Goal: Navigation & Orientation: Find specific page/section

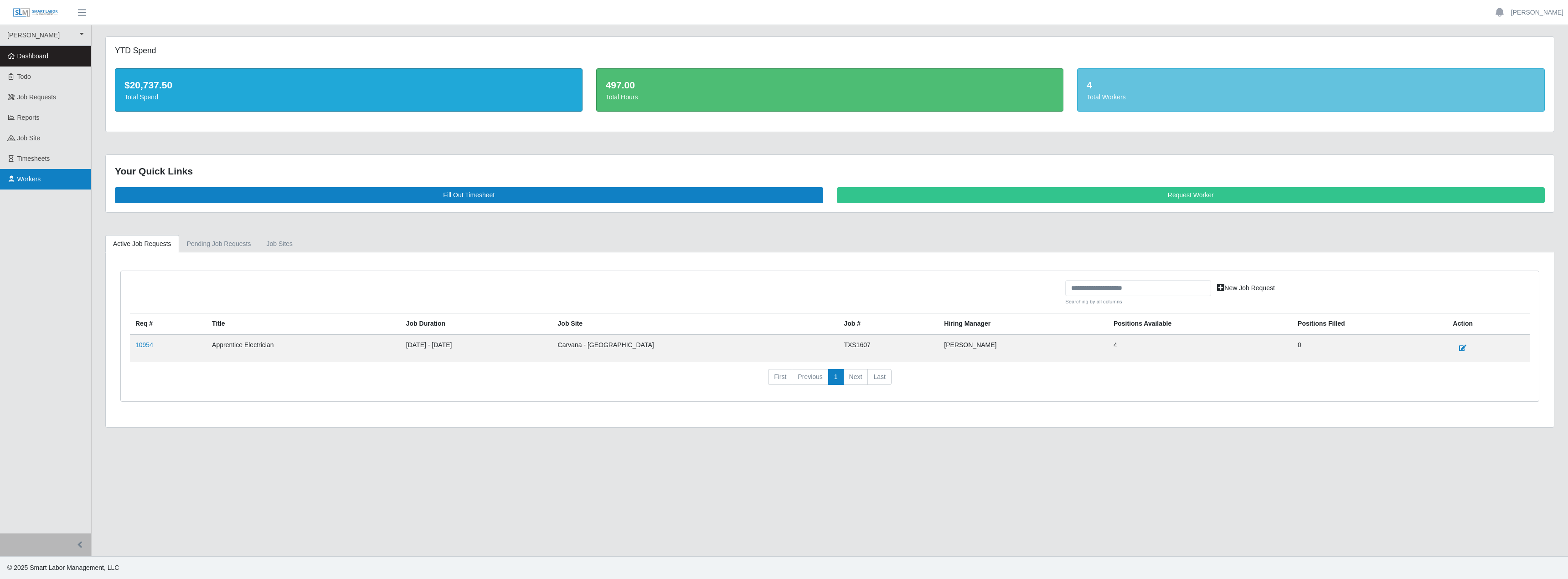
click at [54, 190] on link "Workers" at bounding box center [46, 179] width 91 height 21
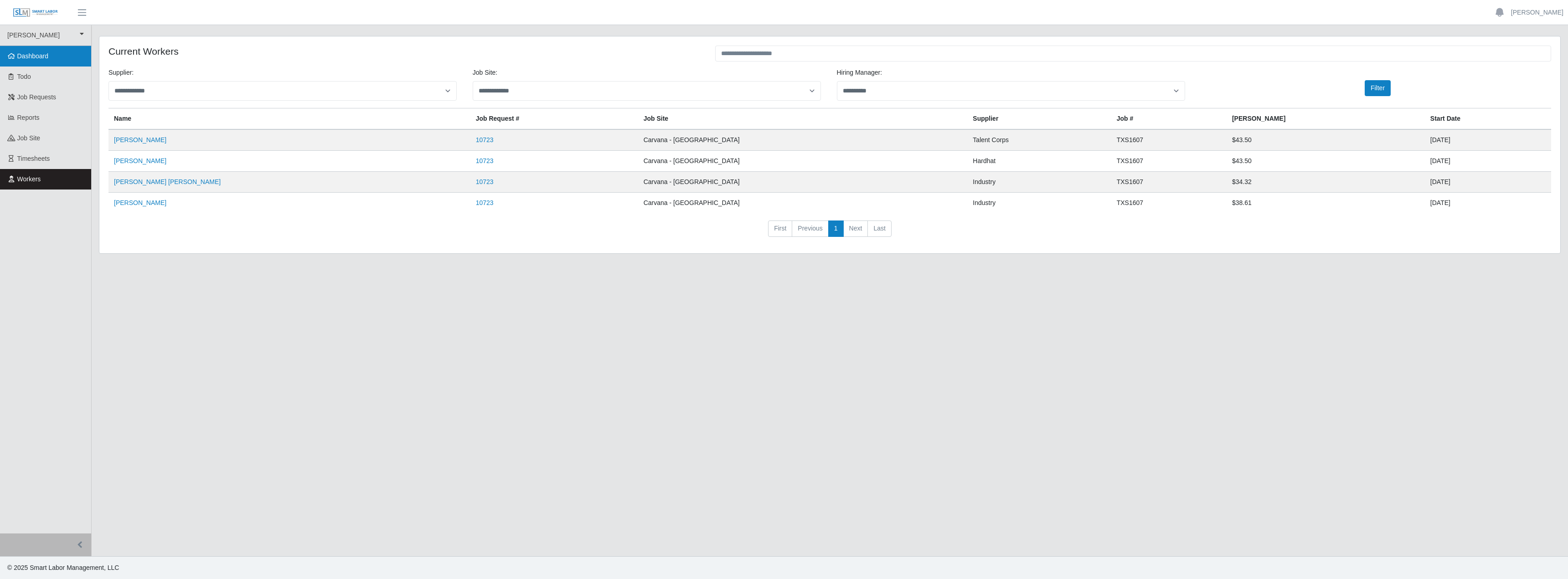
click at [26, 60] on span "Dashboard" at bounding box center [33, 56] width 32 height 7
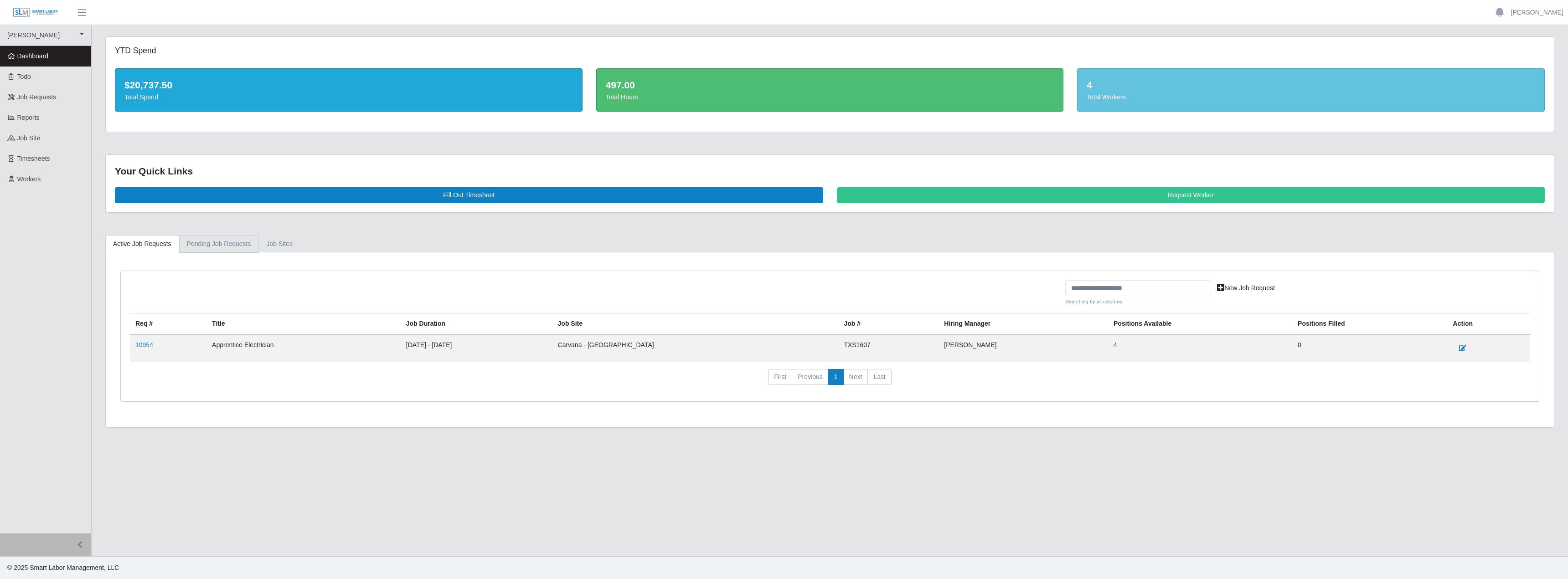
click at [225, 253] on link "Pending Job Requests" at bounding box center [219, 243] width 80 height 18
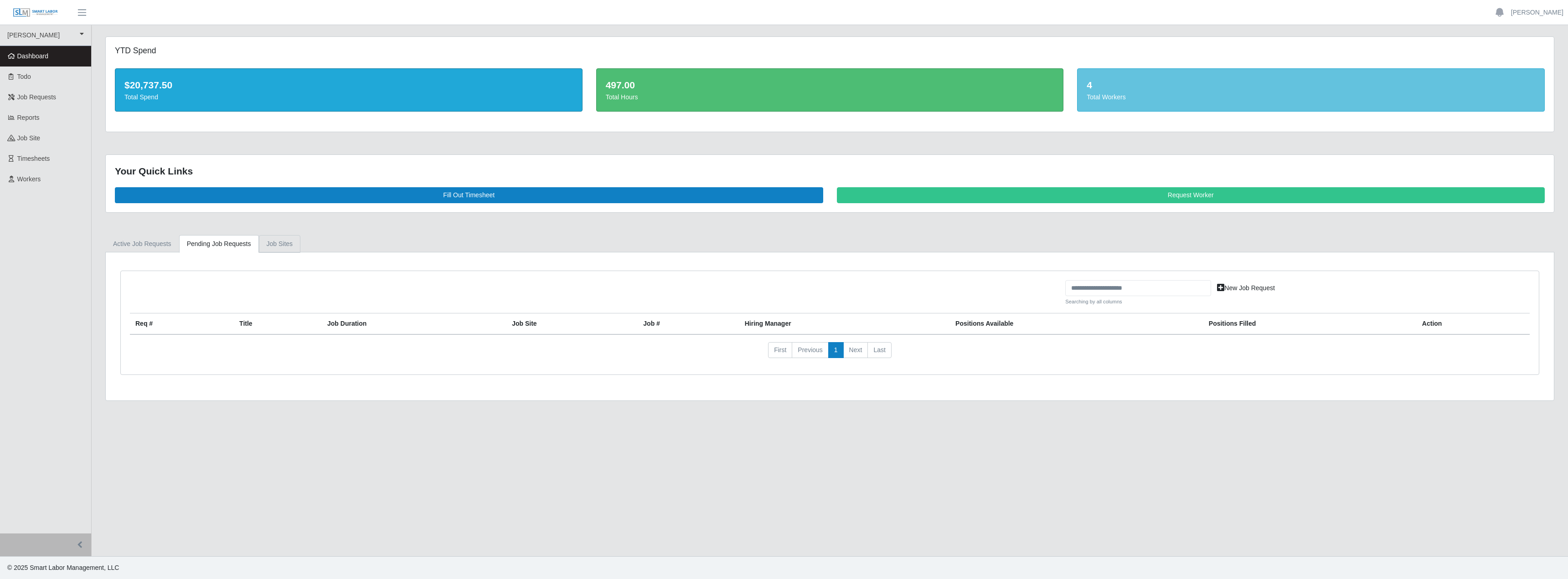
click at [301, 253] on link "job sites" at bounding box center [279, 243] width 42 height 18
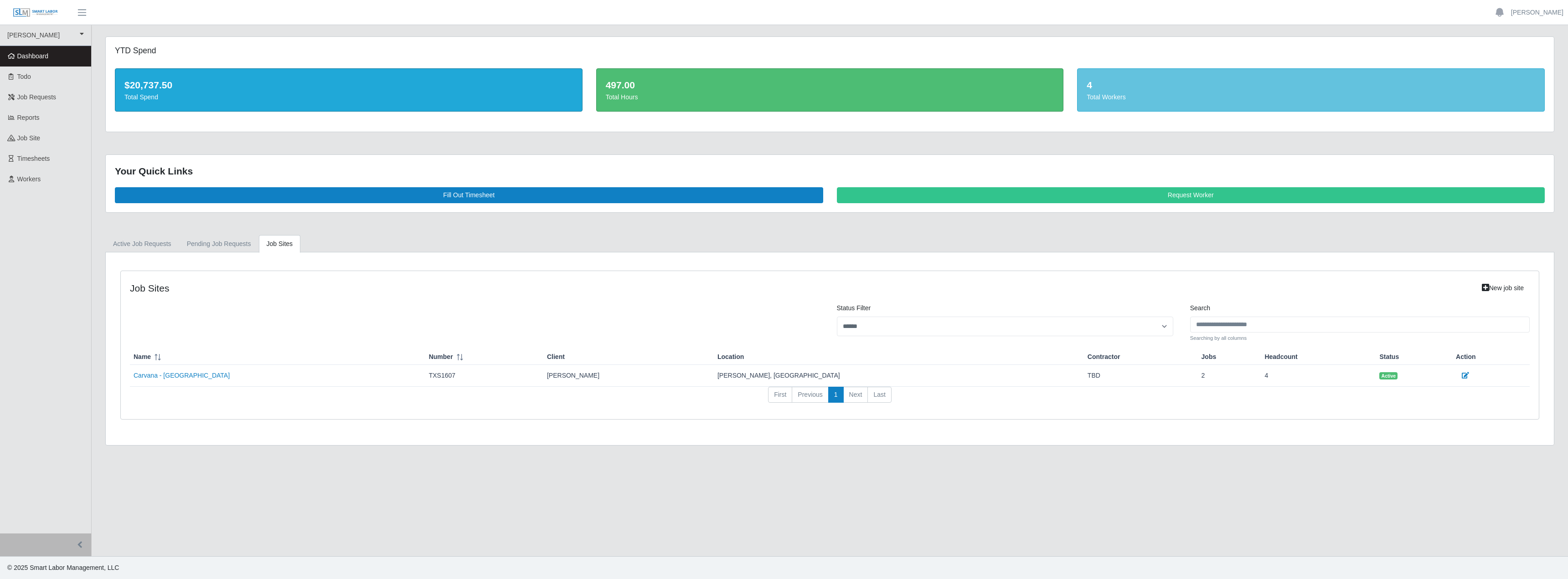
click at [544, 387] on td "Carvana - [GEOGRAPHIC_DATA]" at bounding box center [629, 376] width 170 height 22
drag, startPoint x: 177, startPoint y: 449, endPoint x: 278, endPoint y: 460, distance: 101.6
click at [177, 379] on link "Carvana - [GEOGRAPHIC_DATA]" at bounding box center [181, 375] width 96 height 7
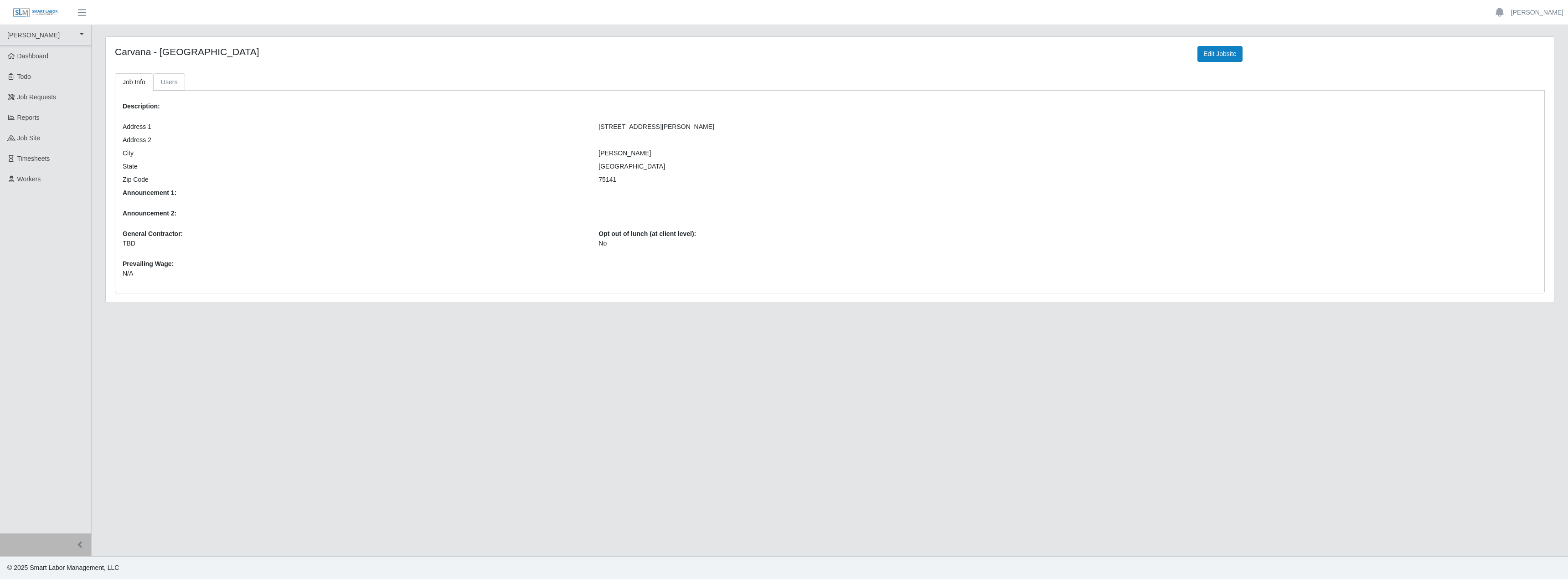
click at [177, 89] on link "Users" at bounding box center [169, 82] width 32 height 18
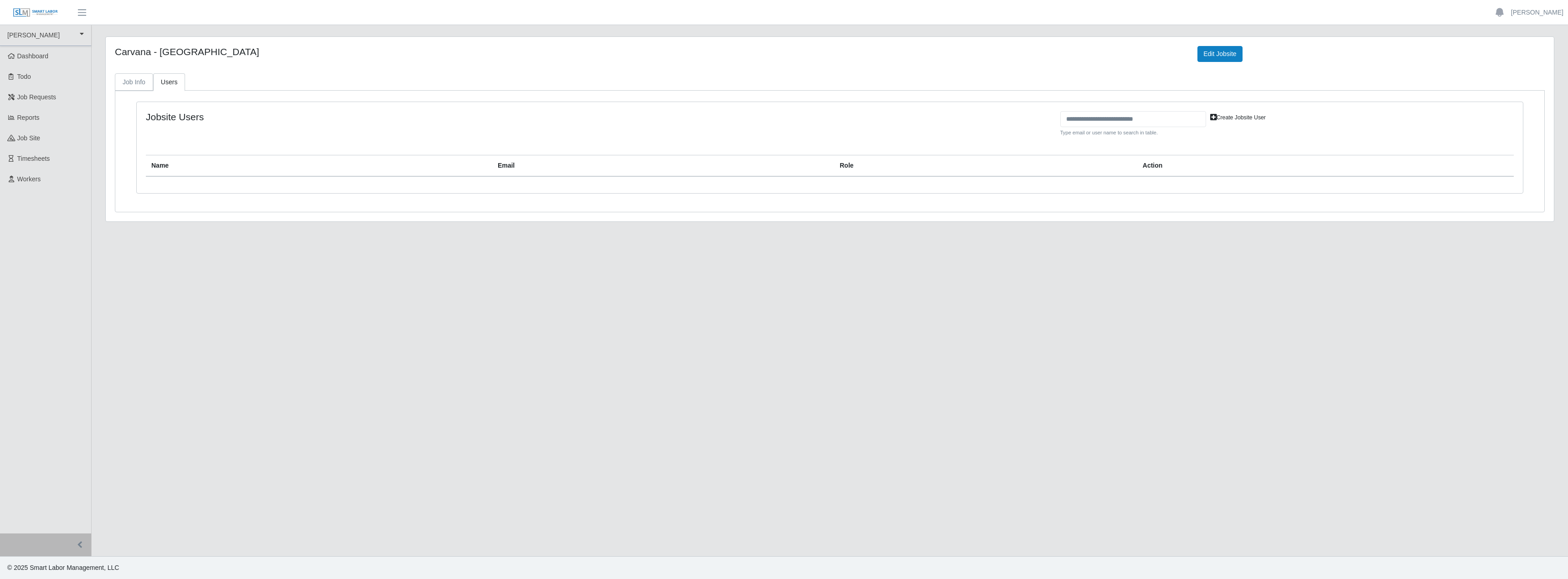
click at [142, 90] on link "Job Info" at bounding box center [134, 82] width 38 height 18
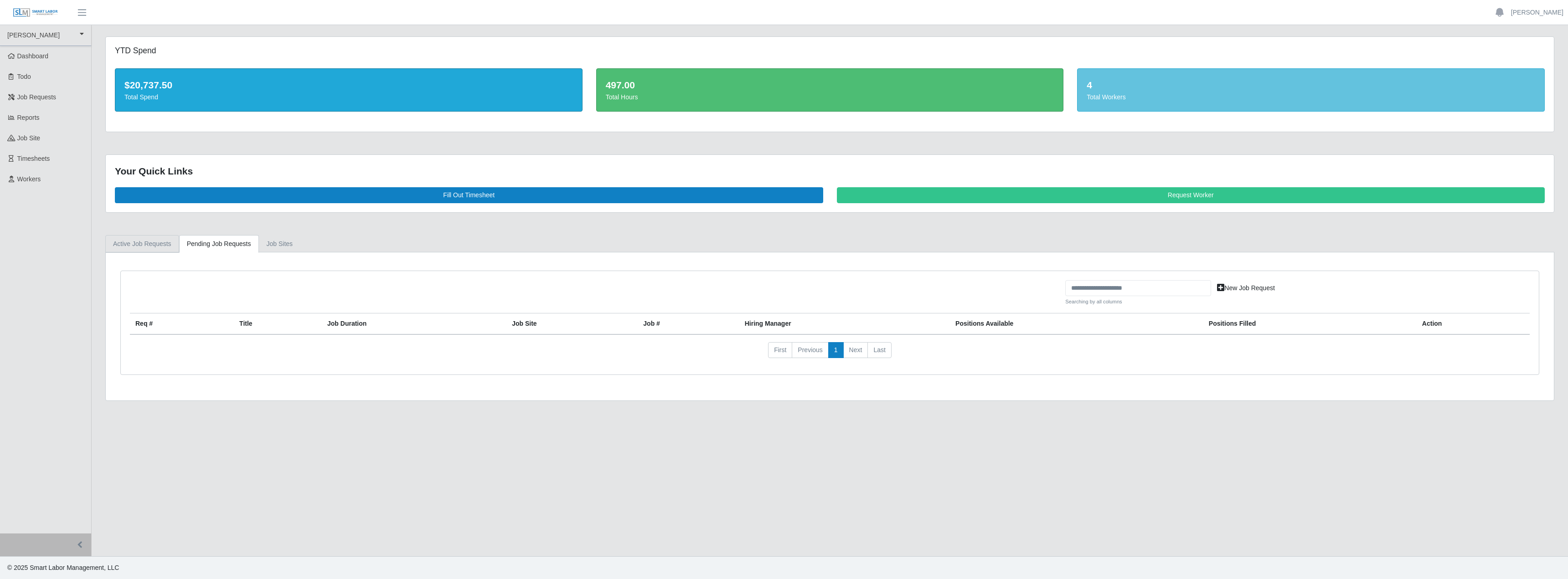
click at [139, 253] on link "Active Job Requests" at bounding box center [142, 243] width 74 height 18
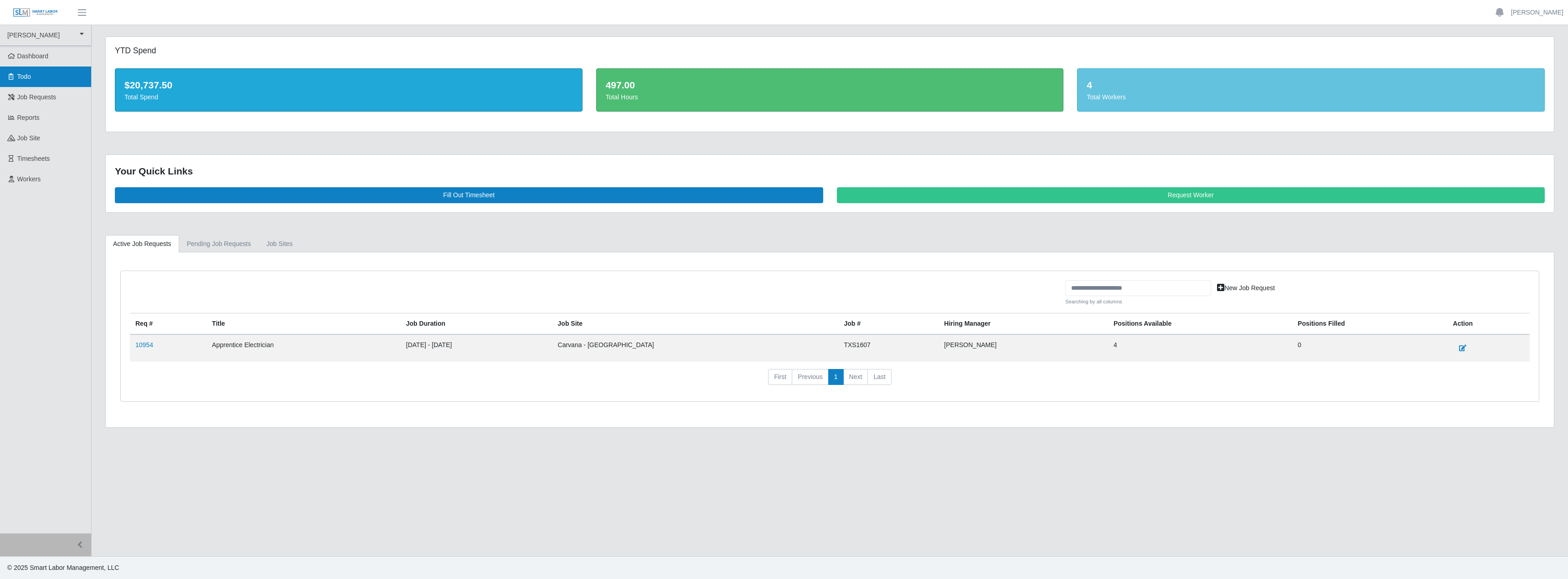
click at [28, 80] on span "Todo" at bounding box center [24, 77] width 13 height 7
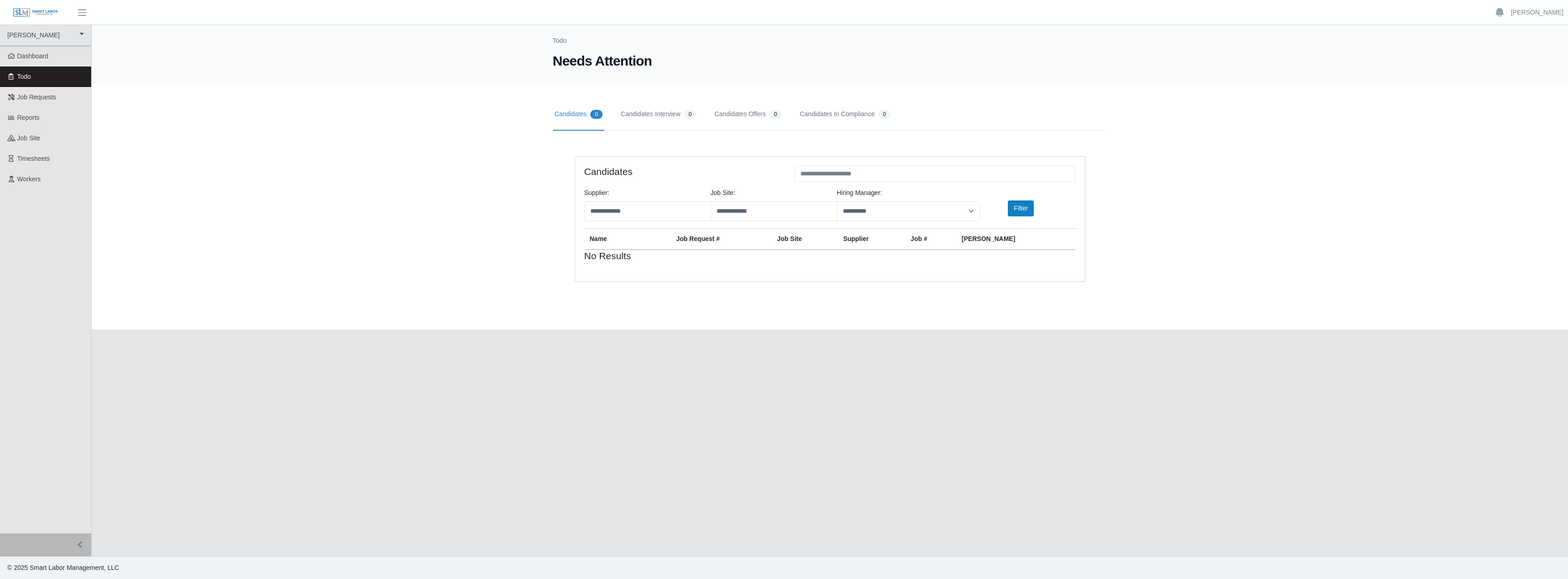
drag, startPoint x: 1301, startPoint y: 482, endPoint x: 1295, endPoint y: 424, distance: 58.3
click at [1301, 482] on div "**********" at bounding box center [830, 290] width 1476 height 531
